Goal: Contribute content: Contribute content

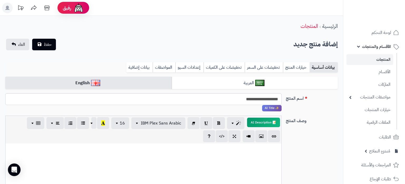
select select "***"
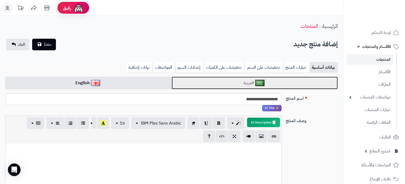
scroll to position [55, 0]
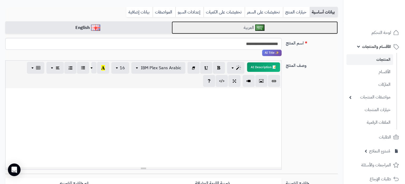
click at [211, 29] on link "العربية" at bounding box center [254, 27] width 166 height 13
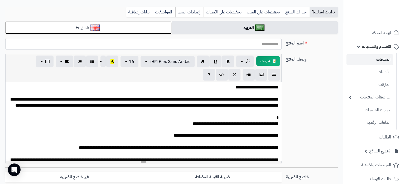
click at [137, 26] on link "English" at bounding box center [88, 27] width 166 height 13
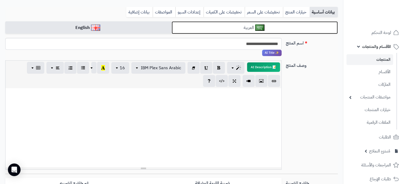
click at [211, 30] on link "العربية" at bounding box center [254, 27] width 166 height 13
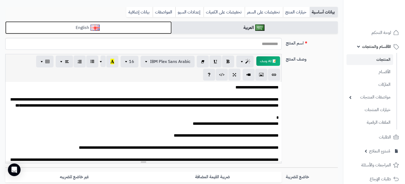
click at [145, 27] on link "English" at bounding box center [88, 27] width 166 height 13
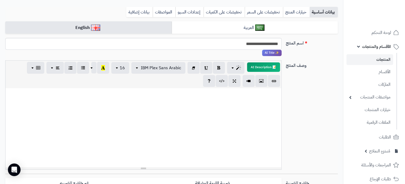
click at [137, 118] on div at bounding box center [144, 127] width 276 height 79
paste div
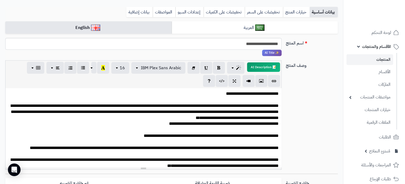
scroll to position [321, 0]
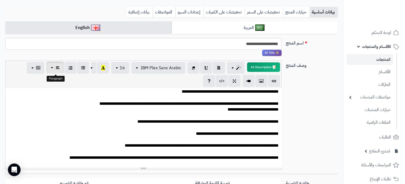
click at [59, 68] on icon "button" at bounding box center [58, 68] width 4 height 6
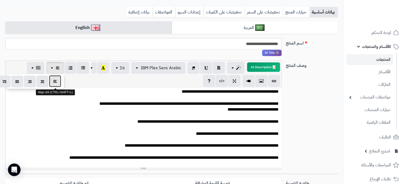
click at [57, 85] on button "button" at bounding box center [55, 81] width 12 height 12
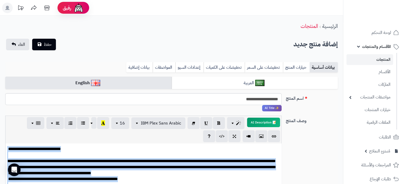
scroll to position [28, 0]
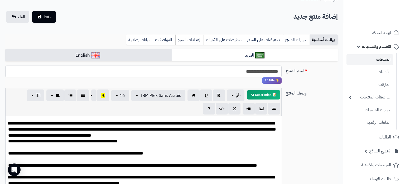
scroll to position [0, 0]
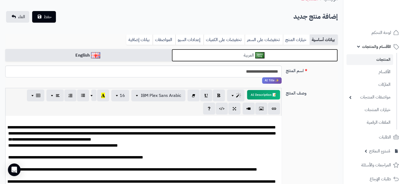
click at [217, 57] on link "العربية" at bounding box center [254, 55] width 166 height 13
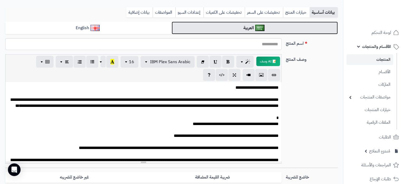
scroll to position [55, 0]
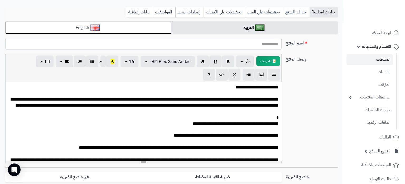
click at [153, 30] on link "English" at bounding box center [88, 27] width 166 height 13
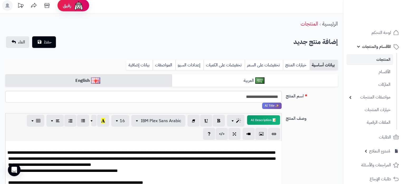
scroll to position [0, 0]
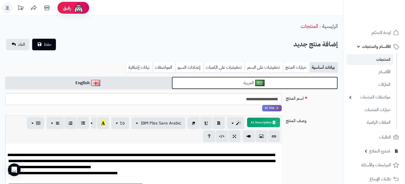
click at [216, 88] on link "العربية" at bounding box center [254, 83] width 166 height 13
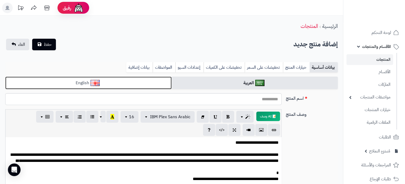
click at [166, 86] on link "English" at bounding box center [88, 83] width 166 height 13
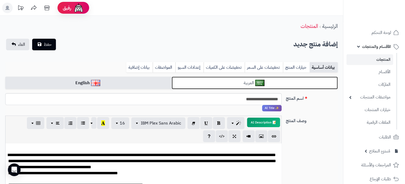
click at [197, 79] on link "العربية" at bounding box center [254, 83] width 166 height 13
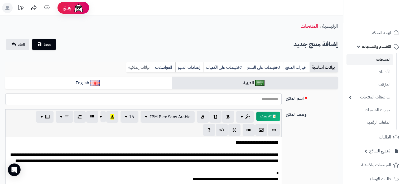
click at [132, 67] on link "بيانات إضافية" at bounding box center [139, 67] width 26 height 11
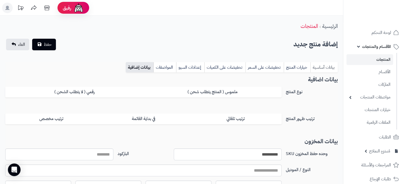
click at [321, 69] on link "بيانات أساسية" at bounding box center [323, 67] width 27 height 11
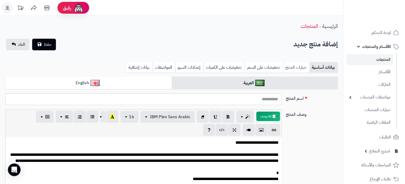
scroll to position [271, 0]
click at [297, 68] on link "خيارات المنتج" at bounding box center [296, 67] width 27 height 11
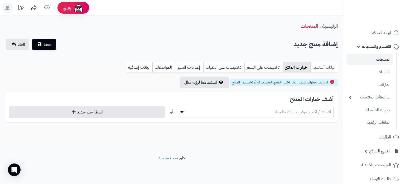
click at [321, 64] on link "بيانات أساسية" at bounding box center [323, 67] width 27 height 11
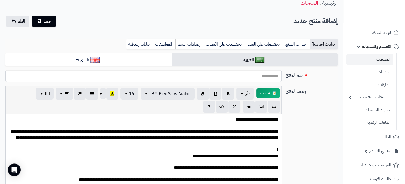
scroll to position [0, 0]
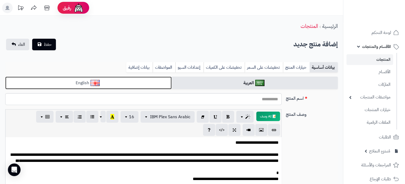
click at [142, 84] on link "English" at bounding box center [88, 83] width 166 height 13
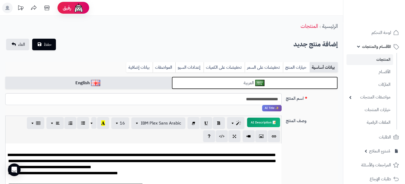
click at [202, 80] on link "العربية" at bounding box center [254, 83] width 166 height 13
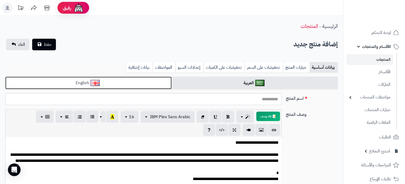
click at [136, 78] on link "English" at bounding box center [88, 83] width 166 height 13
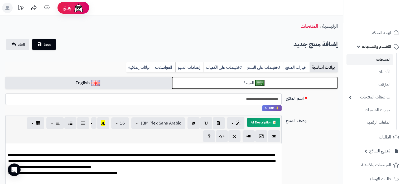
click at [200, 78] on link "العربية" at bounding box center [254, 83] width 166 height 13
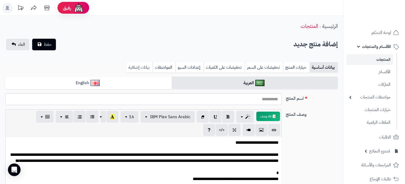
click at [137, 66] on link "بيانات إضافية" at bounding box center [139, 67] width 26 height 11
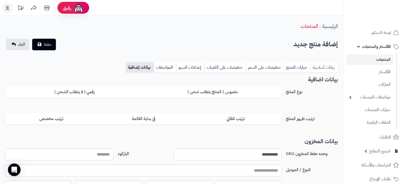
click at [328, 64] on link "بيانات أساسية" at bounding box center [323, 67] width 27 height 11
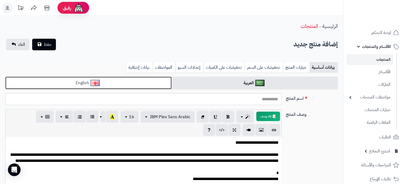
click at [110, 82] on link "English" at bounding box center [88, 83] width 166 height 13
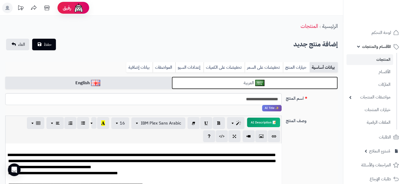
click at [221, 80] on link "العربية" at bounding box center [254, 83] width 166 height 13
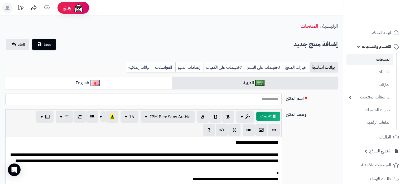
click at [243, 95] on input "اسم المنتج" at bounding box center [143, 99] width 276 height 12
paste input "**********"
click at [217, 101] on input "**********" at bounding box center [143, 99] width 276 height 12
type input "**********"
